Goal: Find specific page/section: Find specific page/section

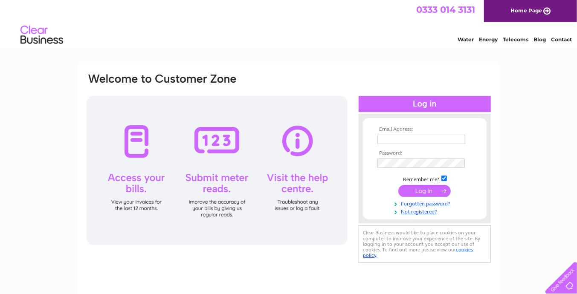
click at [397, 136] on input "text" at bounding box center [421, 139] width 88 height 9
type input "mbarwell@finning.com"
click at [357, 163] on div "Email Address: mbarwell@finning.com Password:" at bounding box center [289, 168] width 406 height 193
click at [414, 190] on input "submit" at bounding box center [424, 191] width 52 height 12
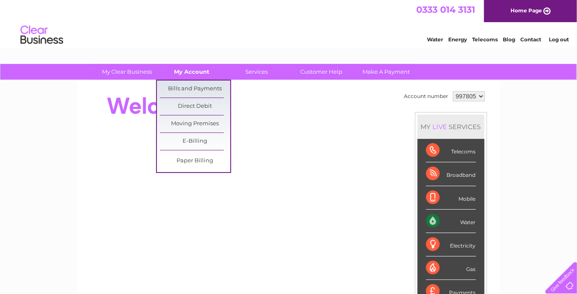
click at [192, 70] on link "My Account" at bounding box center [191, 72] width 70 height 16
click at [202, 87] on link "Bills and Payments" at bounding box center [195, 89] width 70 height 17
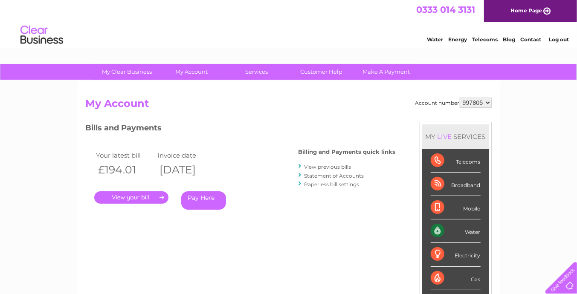
click at [143, 200] on link "." at bounding box center [131, 197] width 74 height 12
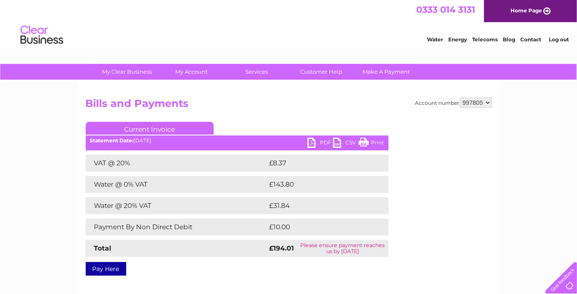
click at [324, 145] on link "PDF" at bounding box center [320, 144] width 26 height 12
